Goal: Information Seeking & Learning: Learn about a topic

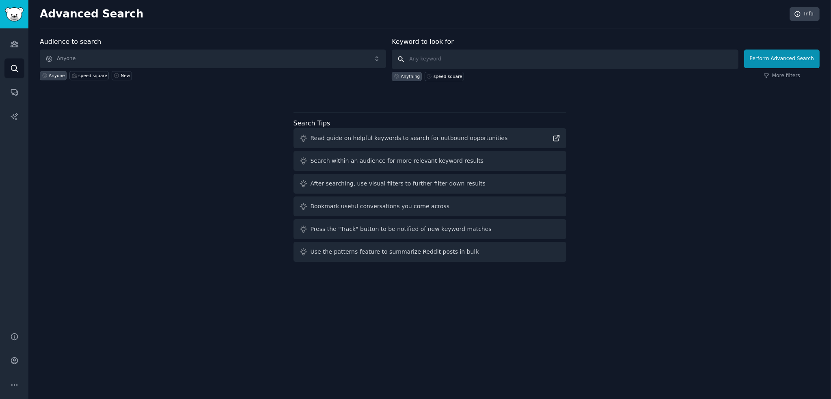
click at [429, 56] on input "text" at bounding box center [565, 59] width 346 height 19
type input "équerre de menuisier"
click at [773, 56] on button "Perform Advanced Search" at bounding box center [782, 59] width 76 height 19
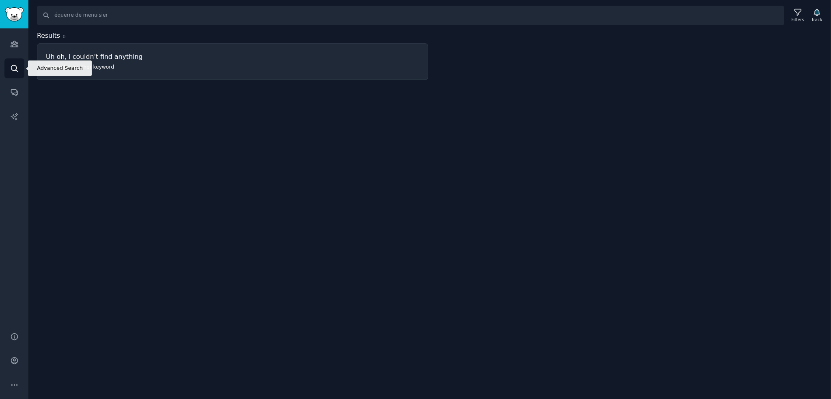
click at [11, 72] on icon "Sidebar" at bounding box center [14, 68] width 9 height 9
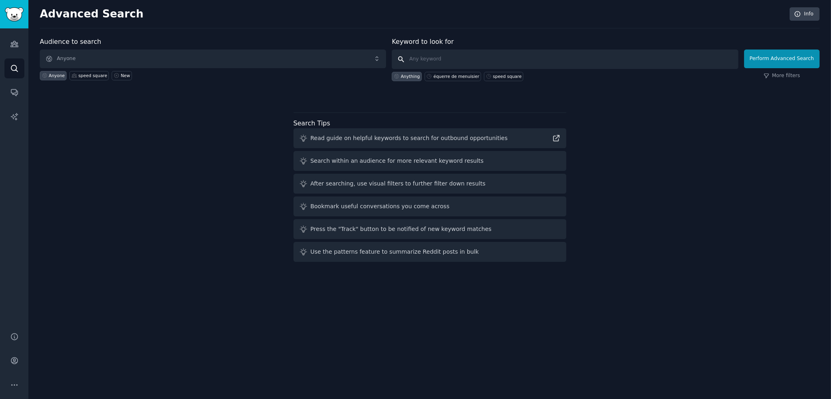
click at [430, 58] on input "text" at bounding box center [565, 59] width 346 height 19
type input "equerre de menuisier"
click at [785, 61] on button "Perform Advanced Search" at bounding box center [782, 59] width 76 height 19
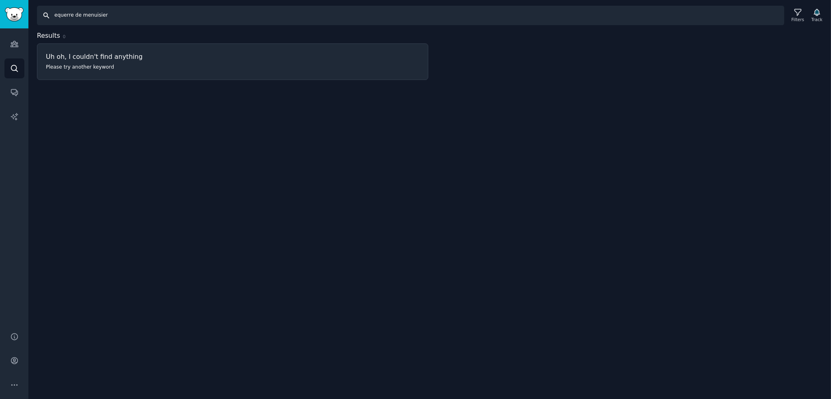
click at [52, 17] on input "equerre de menuisier" at bounding box center [411, 15] width 748 height 19
click at [586, 18] on input "équerre de menuisier" at bounding box center [411, 15] width 748 height 19
type input "équerre de menuisier"
click at [15, 41] on icon "Sidebar" at bounding box center [14, 44] width 9 height 9
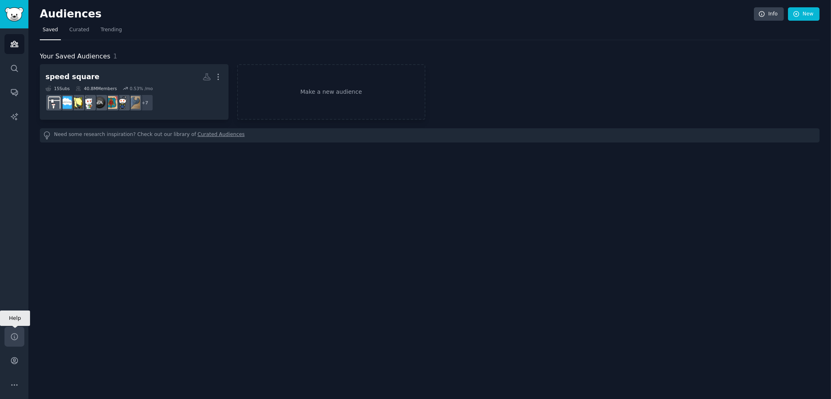
click at [13, 333] on icon "Sidebar" at bounding box center [14, 336] width 6 height 6
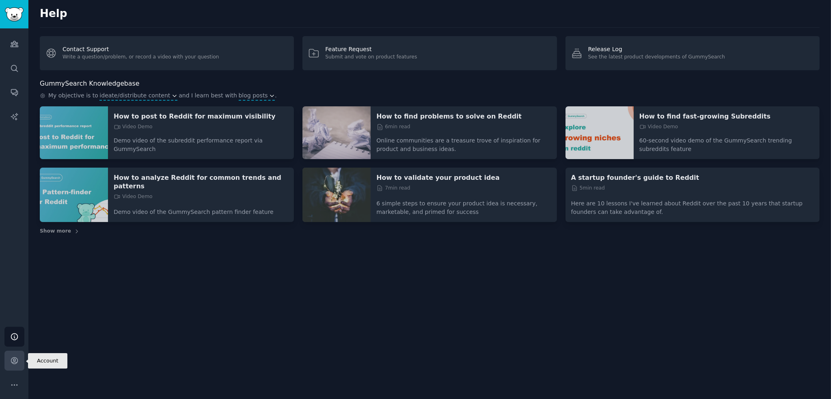
click at [15, 363] on icon "Sidebar" at bounding box center [14, 361] width 9 height 9
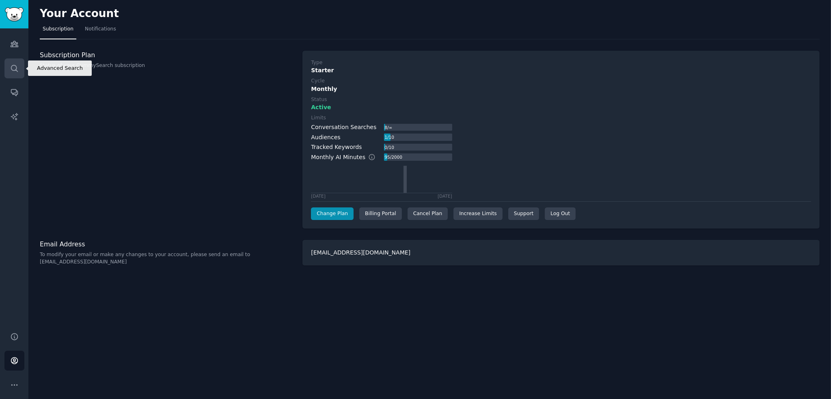
click at [11, 61] on link "Search" at bounding box center [14, 68] width 20 height 20
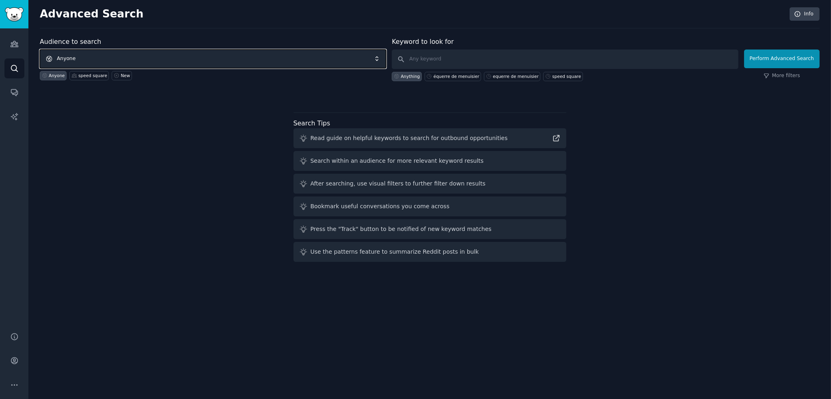
click at [119, 53] on span "Anyone" at bounding box center [213, 59] width 346 height 19
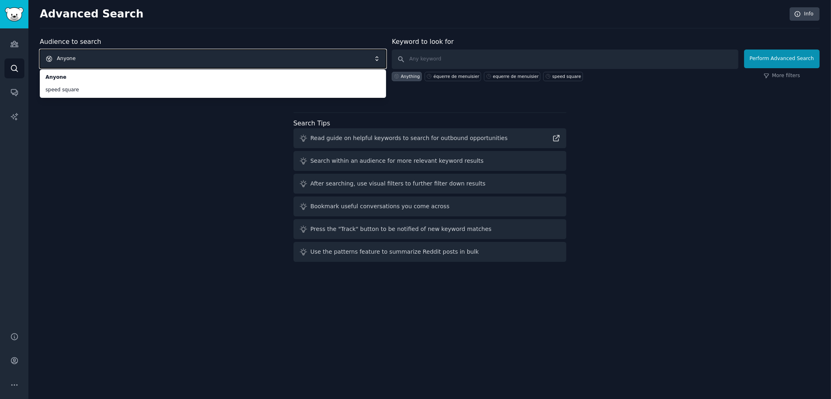
click at [102, 55] on span "Anyone" at bounding box center [213, 59] width 346 height 19
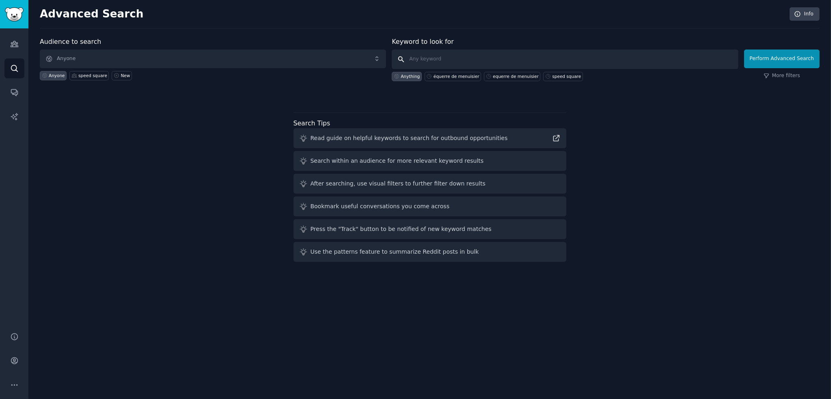
click at [432, 60] on input "text" at bounding box center [565, 59] width 346 height 19
type input "équerre"
click button "Perform Advanced Search" at bounding box center [782, 59] width 76 height 19
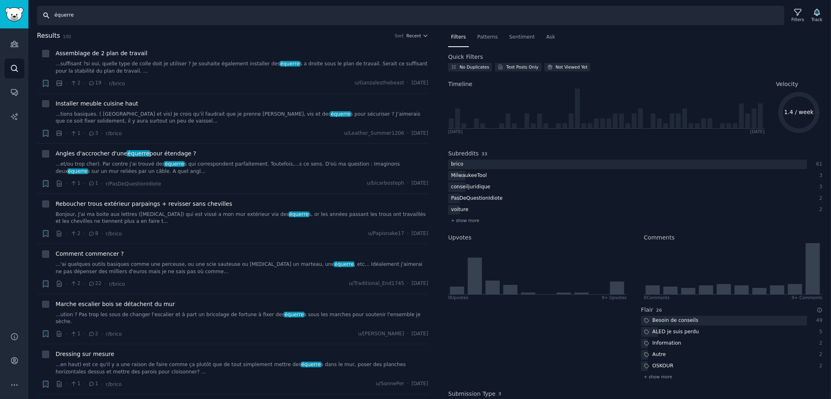
click at [192, 17] on input "équerre" at bounding box center [411, 15] width 748 height 19
click at [212, 13] on input "équerre" at bounding box center [411, 15] width 748 height 19
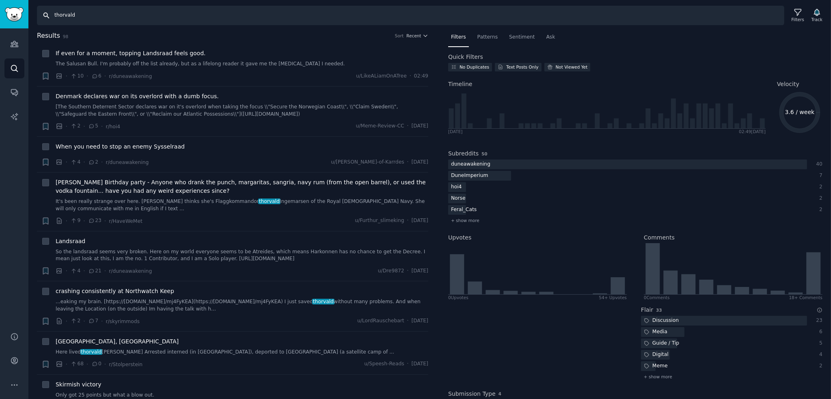
click at [212, 13] on input "thorvald" at bounding box center [411, 15] width 748 height 19
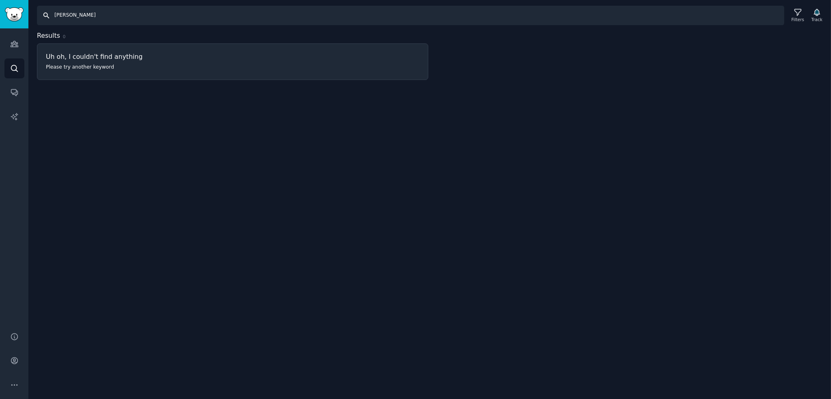
click at [162, 21] on input "[PERSON_NAME]" at bounding box center [411, 15] width 748 height 19
click at [162, 20] on input "[PERSON_NAME]" at bounding box center [411, 15] width 748 height 19
type input "crayon menuisier"
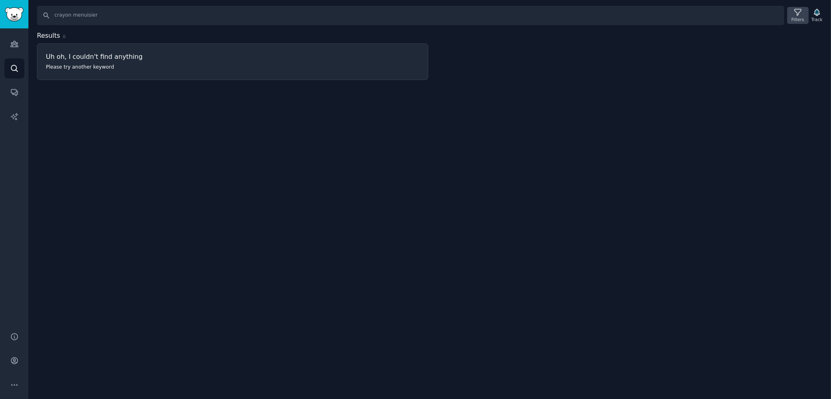
click at [801, 10] on icon at bounding box center [798, 12] width 9 height 9
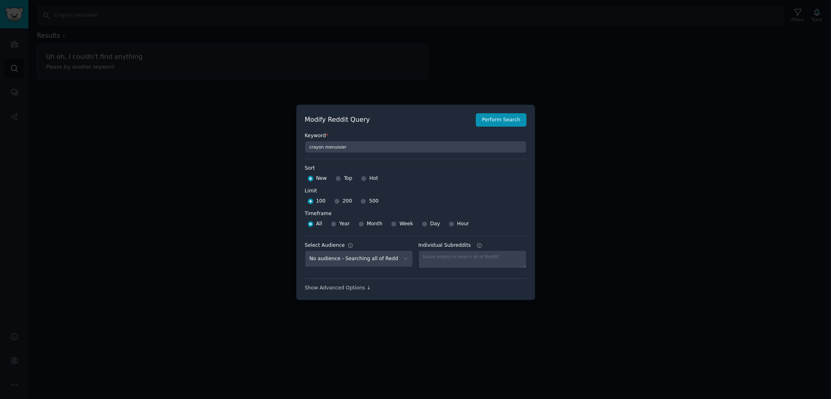
click at [584, 114] on div at bounding box center [415, 199] width 831 height 399
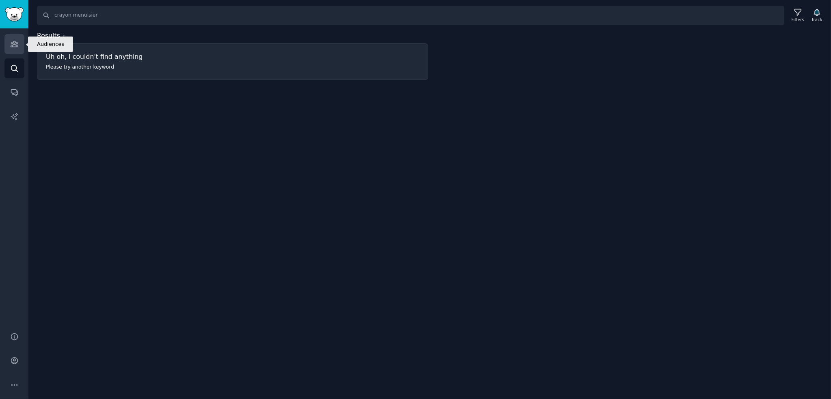
click at [13, 44] on icon "Sidebar" at bounding box center [14, 44] width 7 height 6
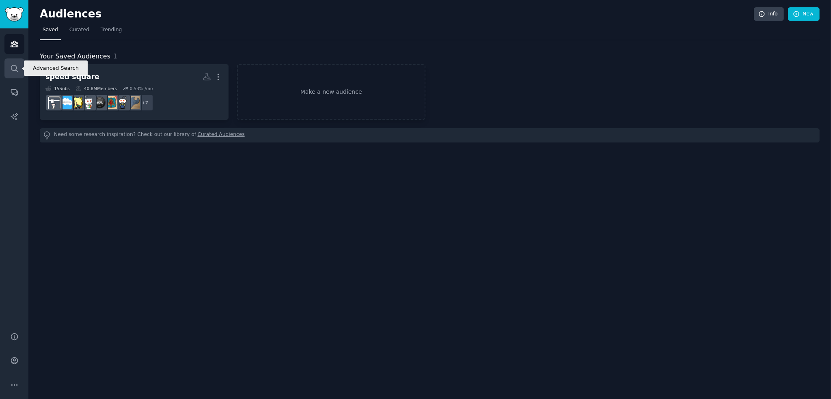
click at [13, 68] on icon "Sidebar" at bounding box center [14, 68] width 9 height 9
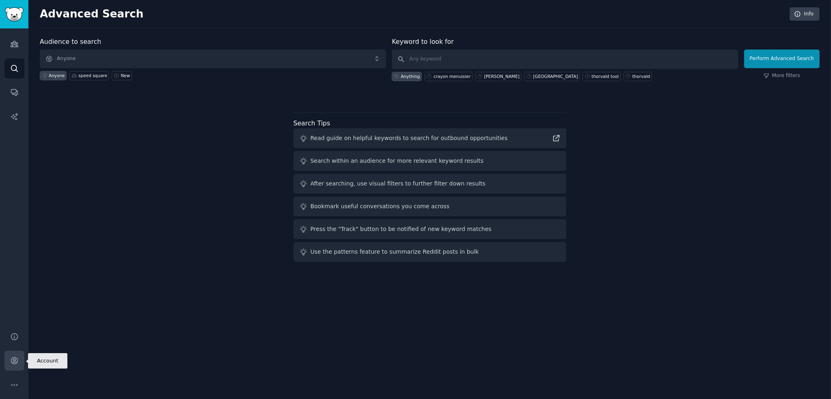
click at [11, 368] on link "Account" at bounding box center [14, 361] width 20 height 20
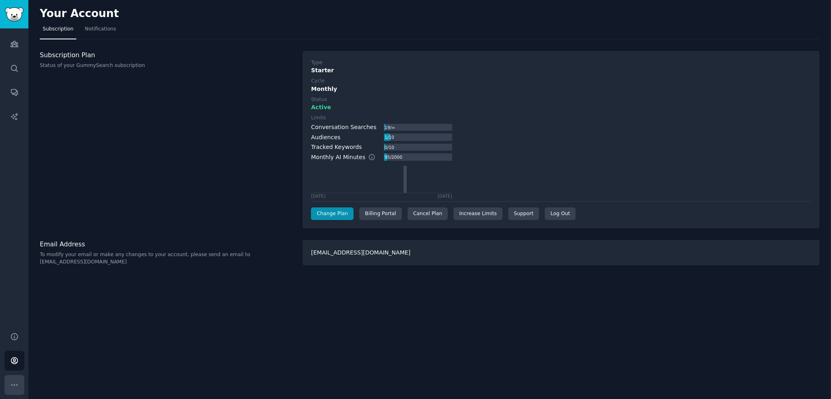
click at [22, 380] on button "More" at bounding box center [14, 385] width 20 height 20
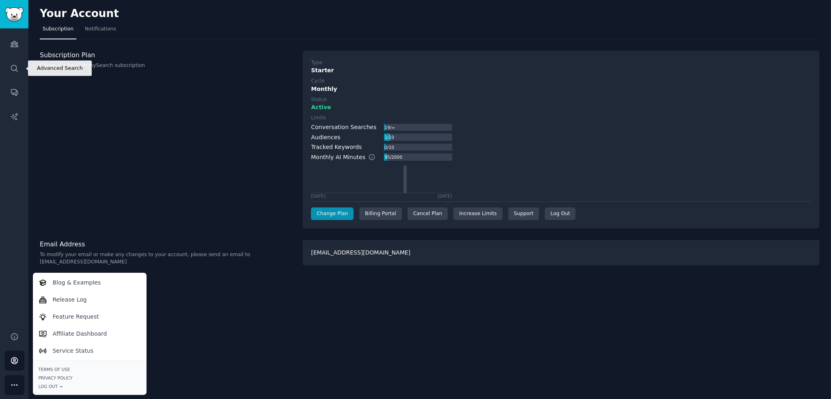
click at [14, 79] on div "Audiences Search Conversations AI Reports" at bounding box center [14, 175] width 28 height 294
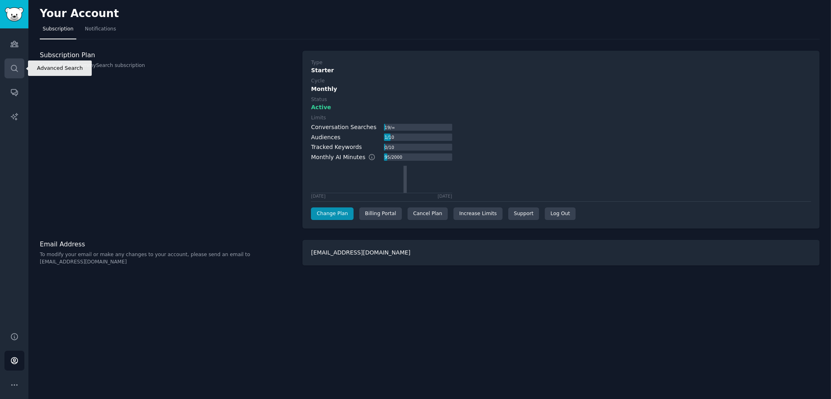
click at [13, 72] on icon "Sidebar" at bounding box center [14, 68] width 9 height 9
